Goal: Transaction & Acquisition: Purchase product/service

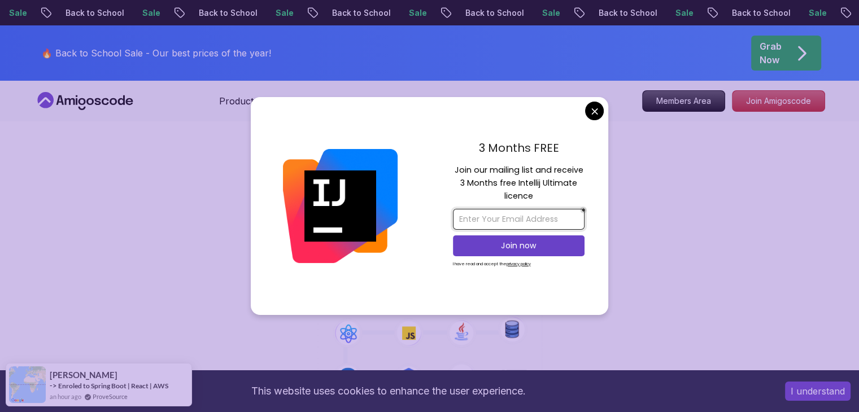
click at [533, 215] on input "email" at bounding box center [519, 219] width 132 height 21
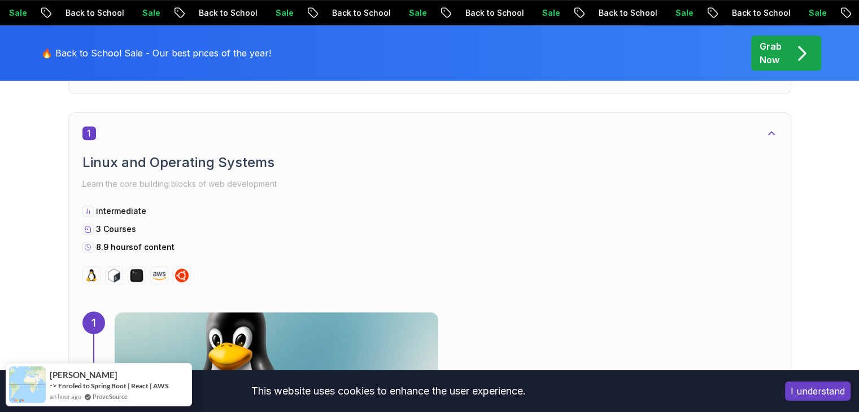
scroll to position [591, 0]
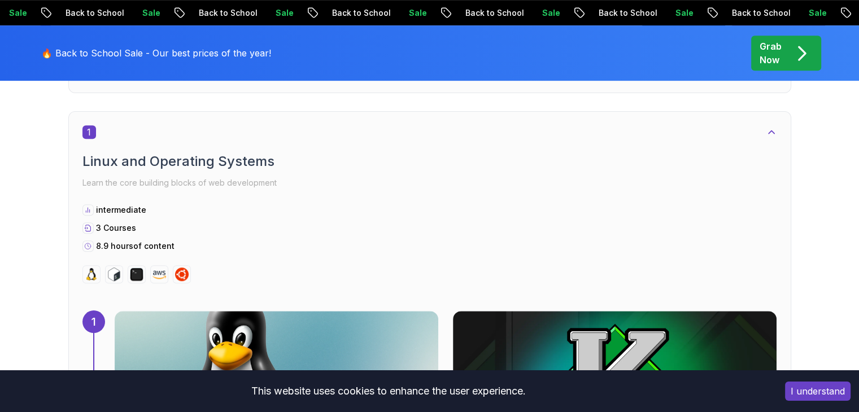
click at [803, 396] on button "I understand" at bounding box center [818, 391] width 66 height 19
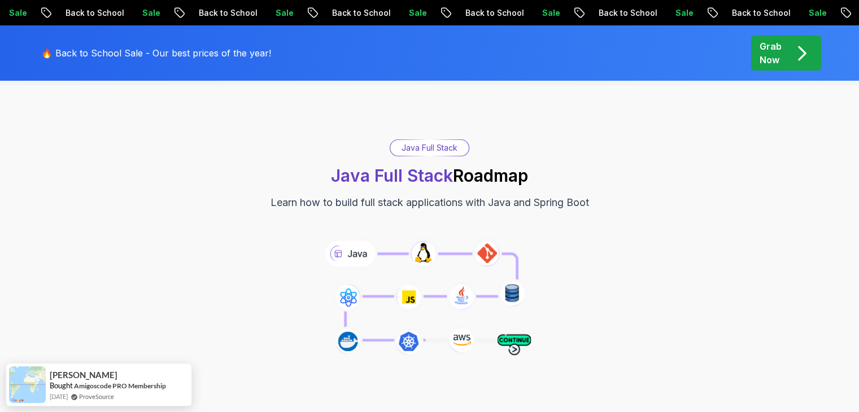
scroll to position [0, 0]
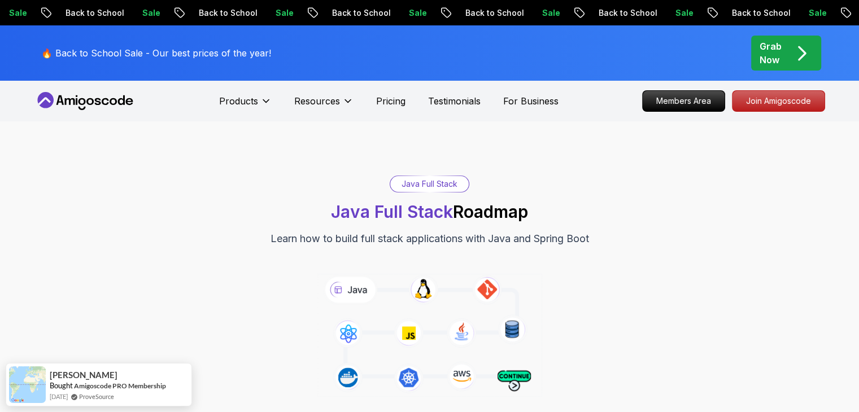
click at [784, 52] on div "Grab Now" at bounding box center [786, 53] width 53 height 27
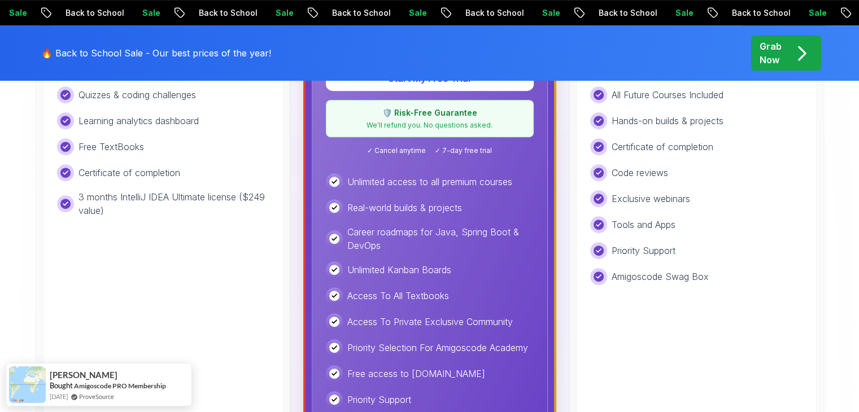
scroll to position [490, 0]
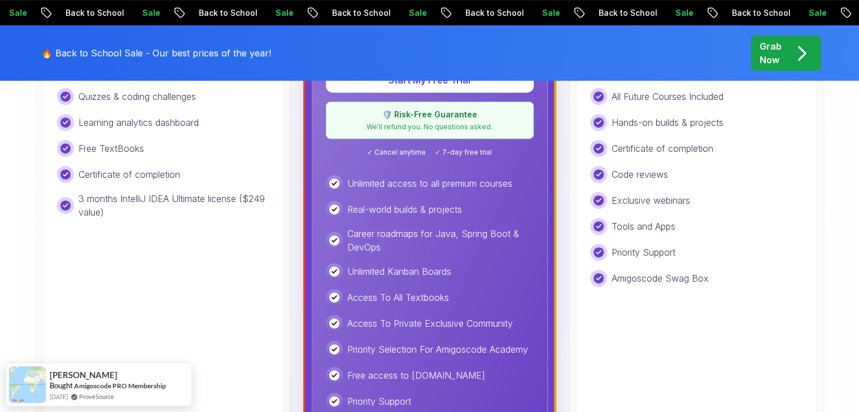
click at [662, 213] on div "Lifetime Access To All Courses All Future Courses Included Hands-on builds & pr…" at bounding box center [696, 174] width 212 height 225
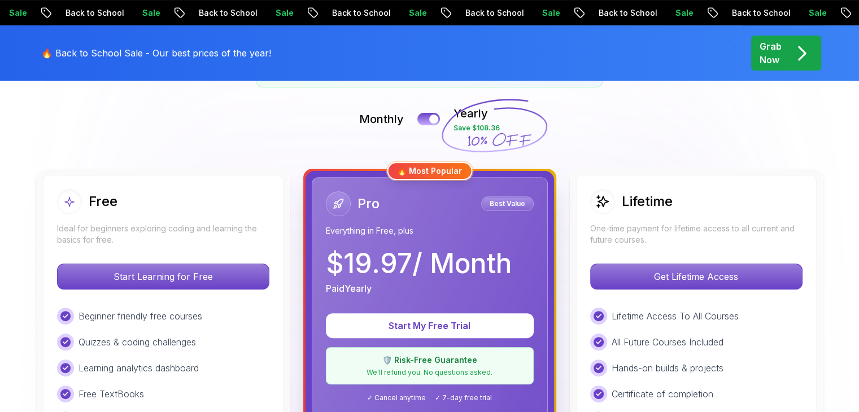
scroll to position [201, 0]
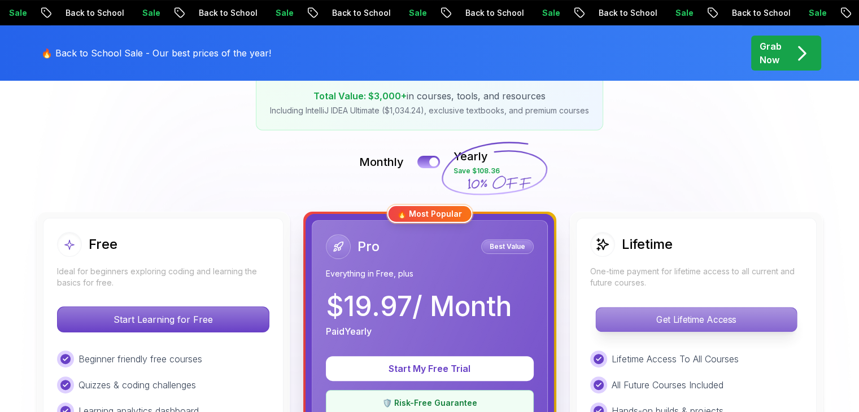
click at [672, 320] on p "Get Lifetime Access" at bounding box center [696, 320] width 200 height 24
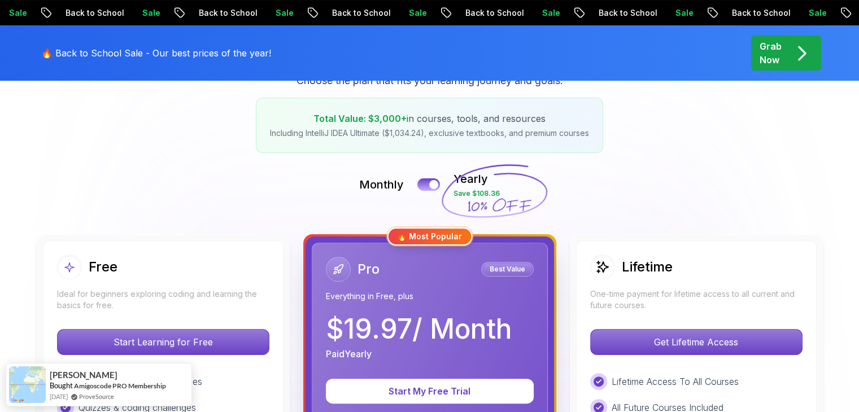
scroll to position [176, 0]
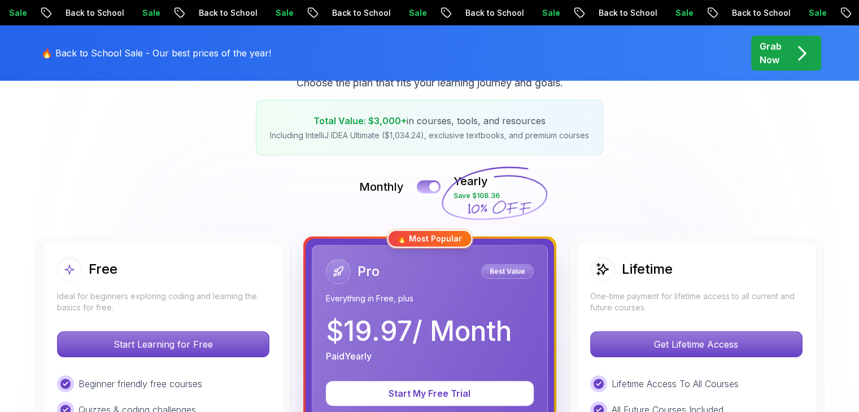
click at [429, 183] on button at bounding box center [429, 186] width 24 height 13
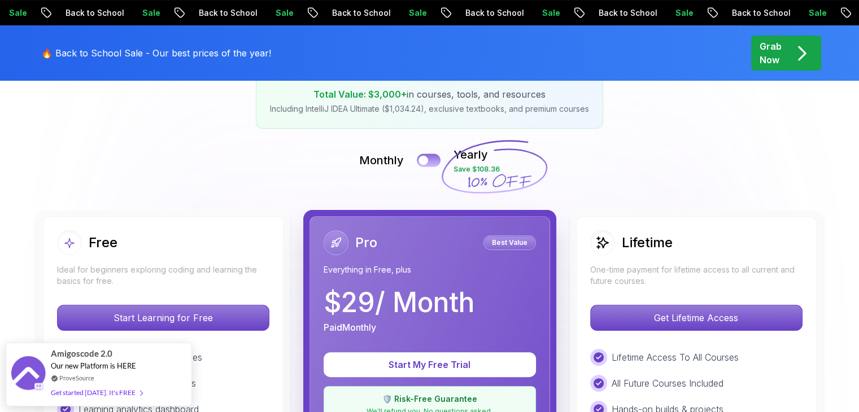
scroll to position [201, 0]
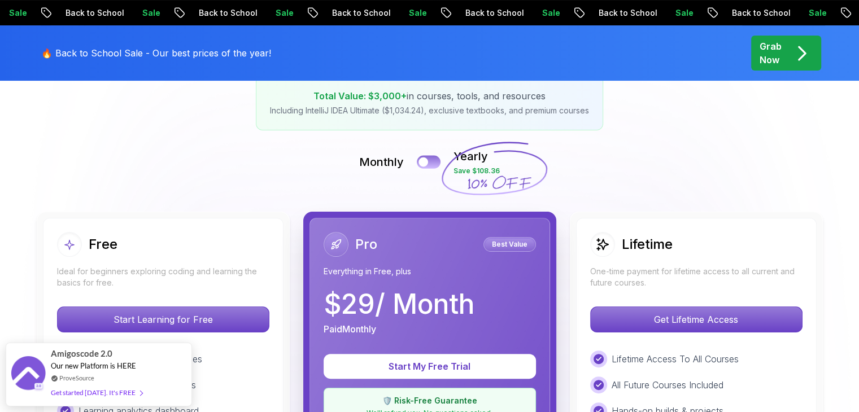
click at [431, 157] on button at bounding box center [429, 161] width 24 height 13
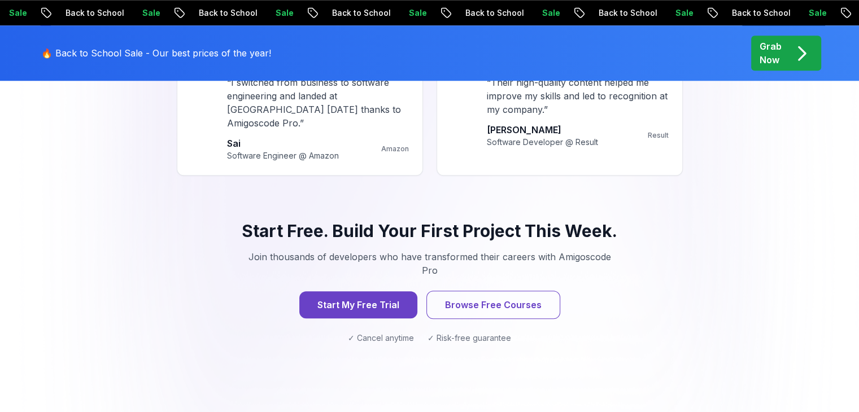
scroll to position [1118, 0]
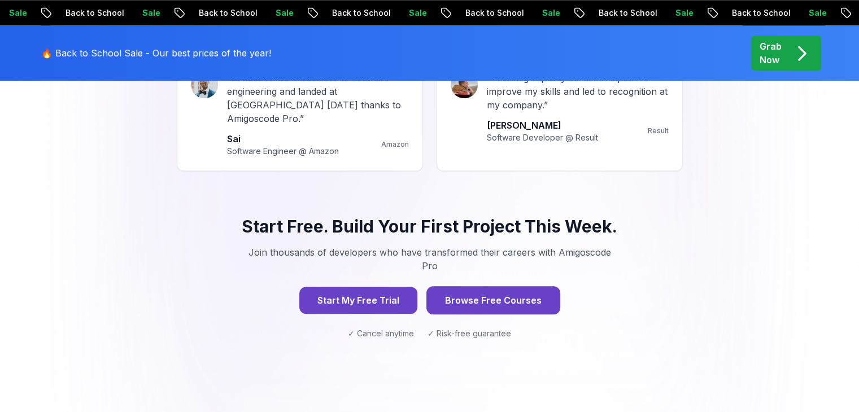
click at [516, 286] on button "Browse Free Courses" at bounding box center [493, 300] width 134 height 28
